Goal: Task Accomplishment & Management: Manage account settings

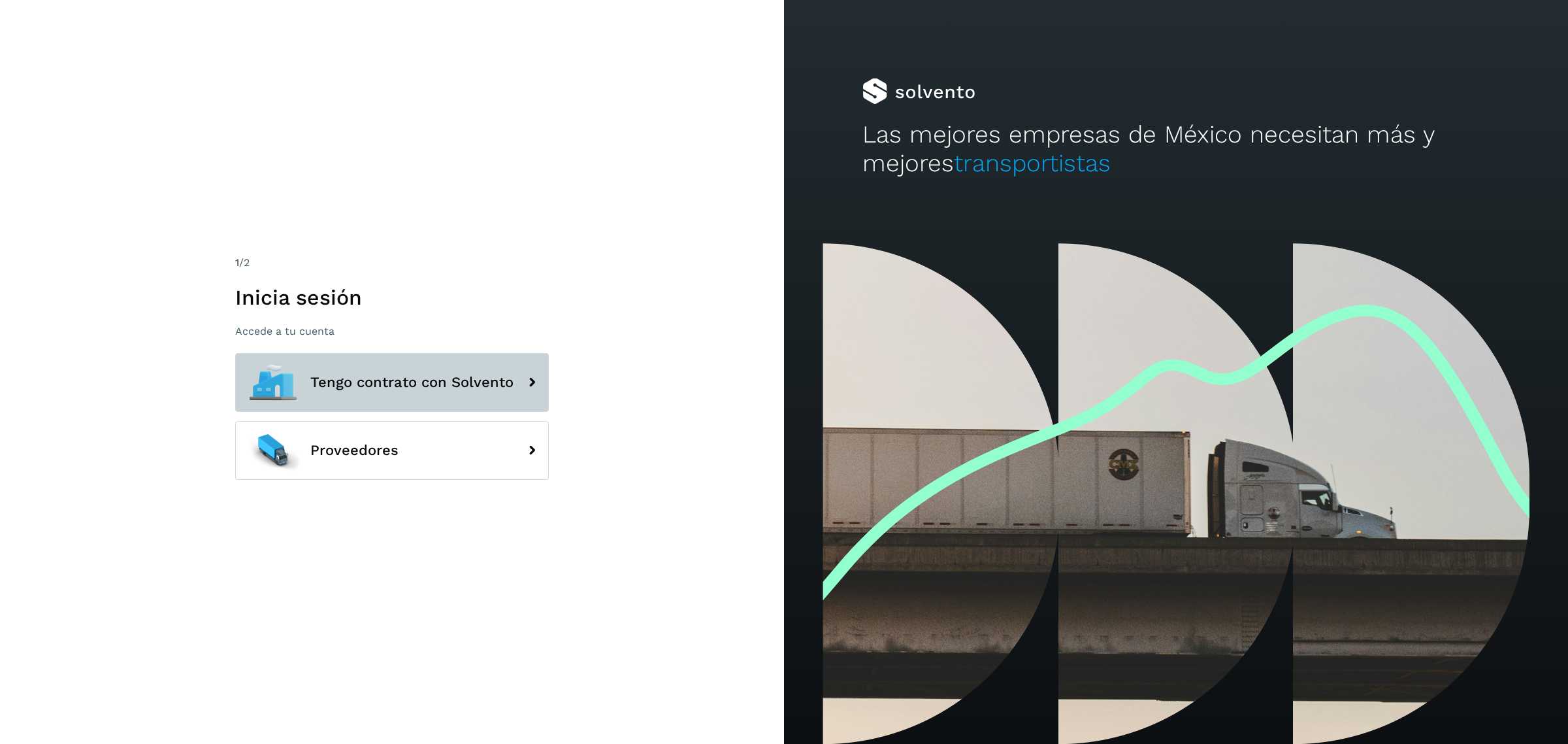
click at [513, 365] on button "Tengo contrato con Solvento" at bounding box center [392, 382] width 314 height 59
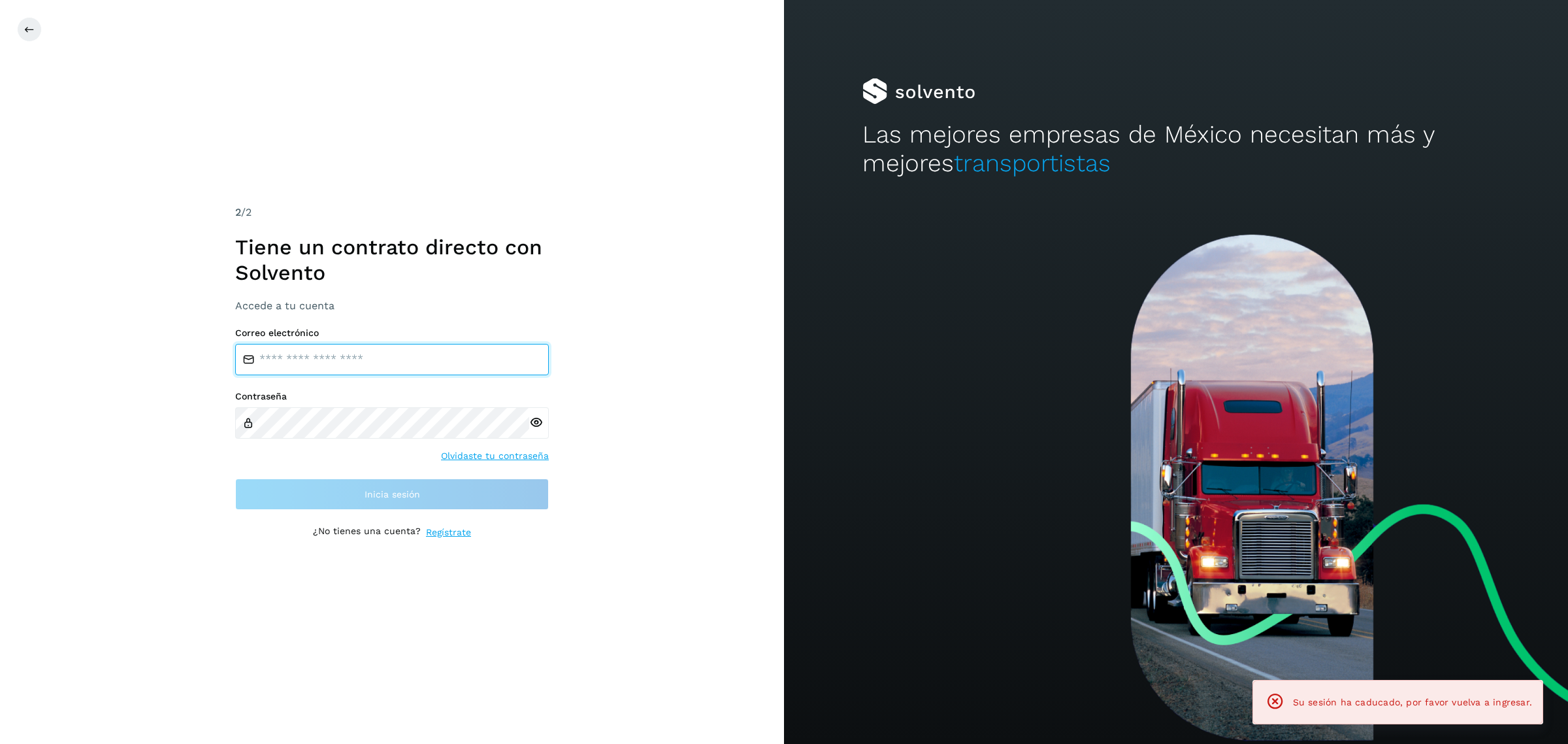
type input "**********"
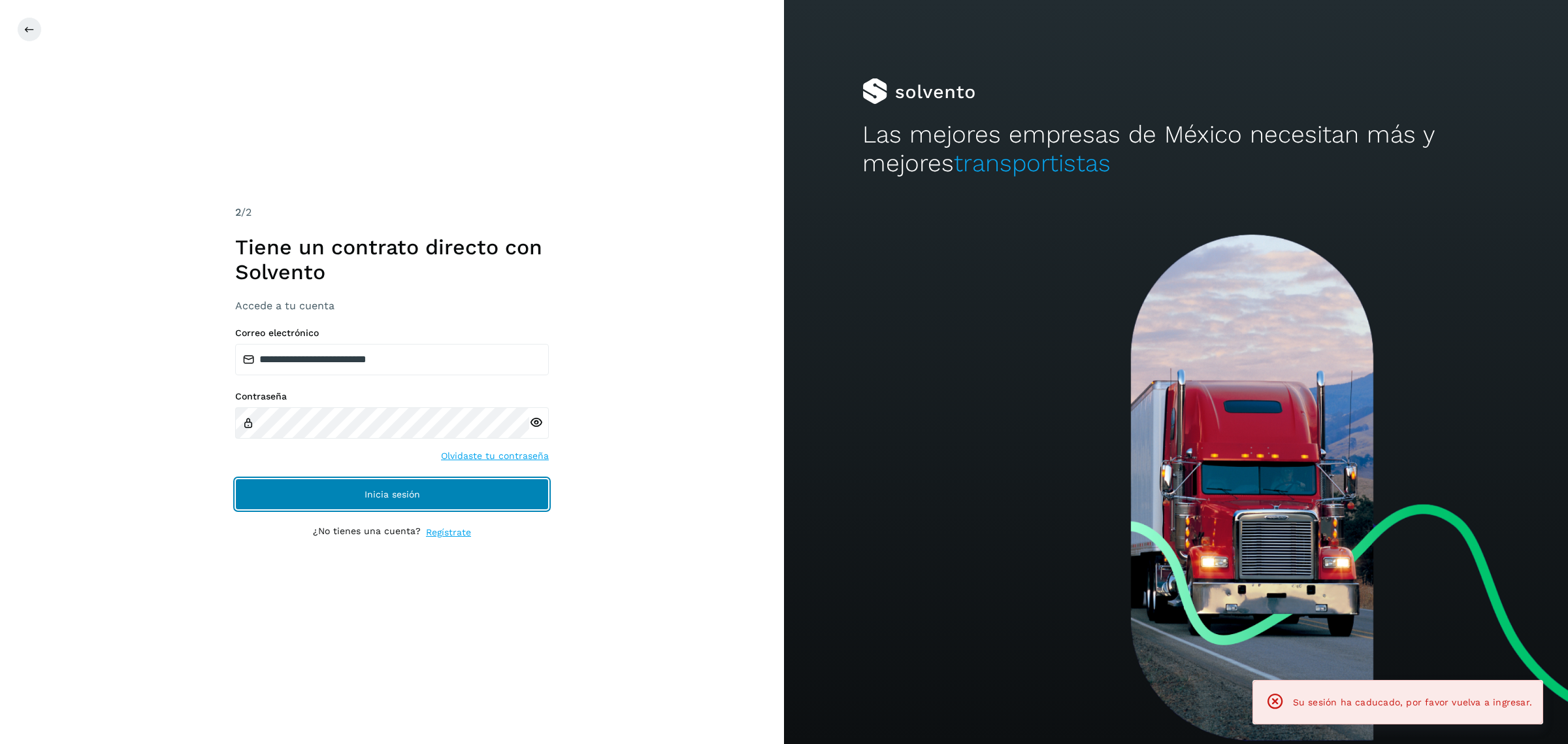
click at [508, 482] on button "Inicia sesión" at bounding box center [392, 494] width 314 height 32
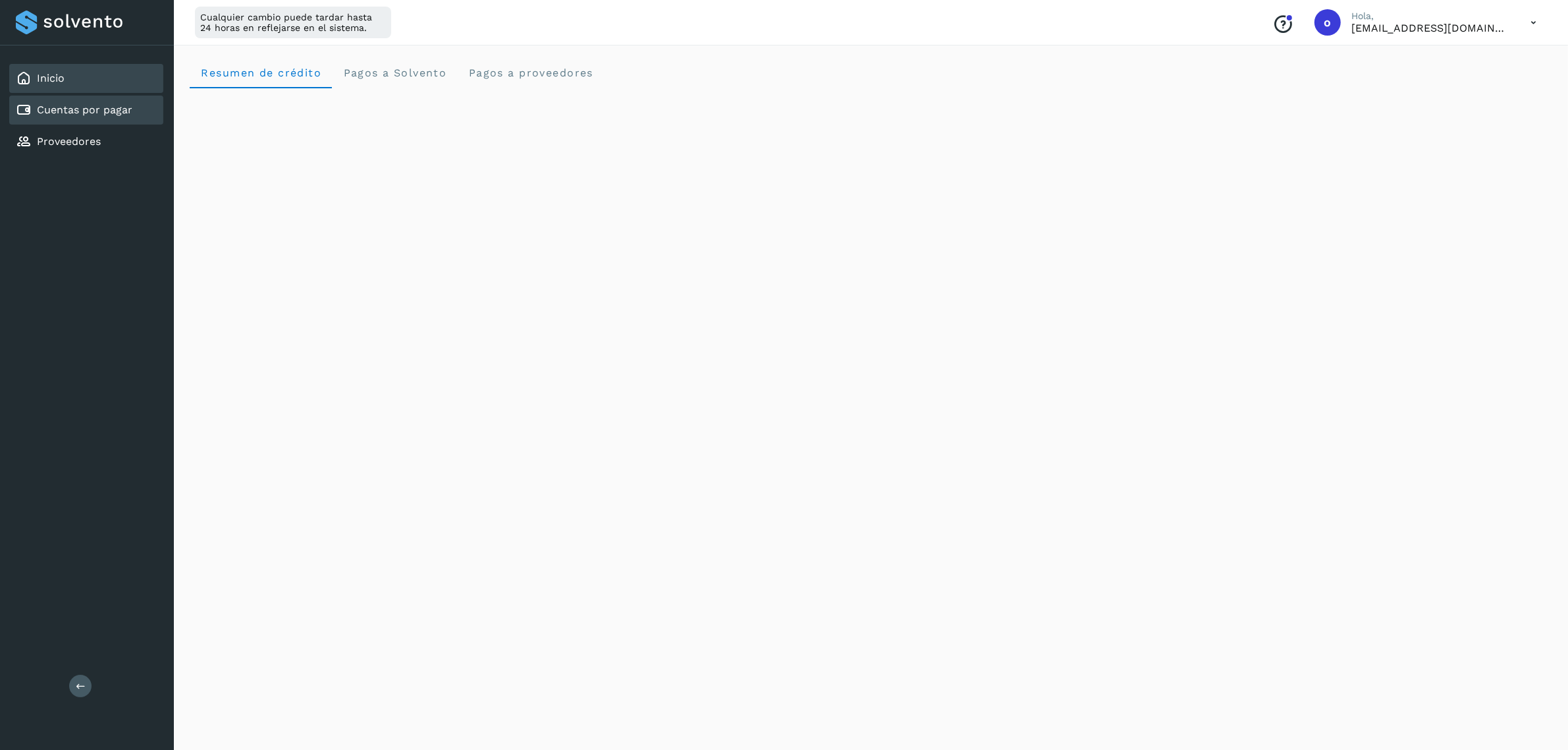
click at [127, 116] on div "Cuentas por pagar" at bounding box center [86, 110] width 154 height 29
